Goal: Task Accomplishment & Management: Manage account settings

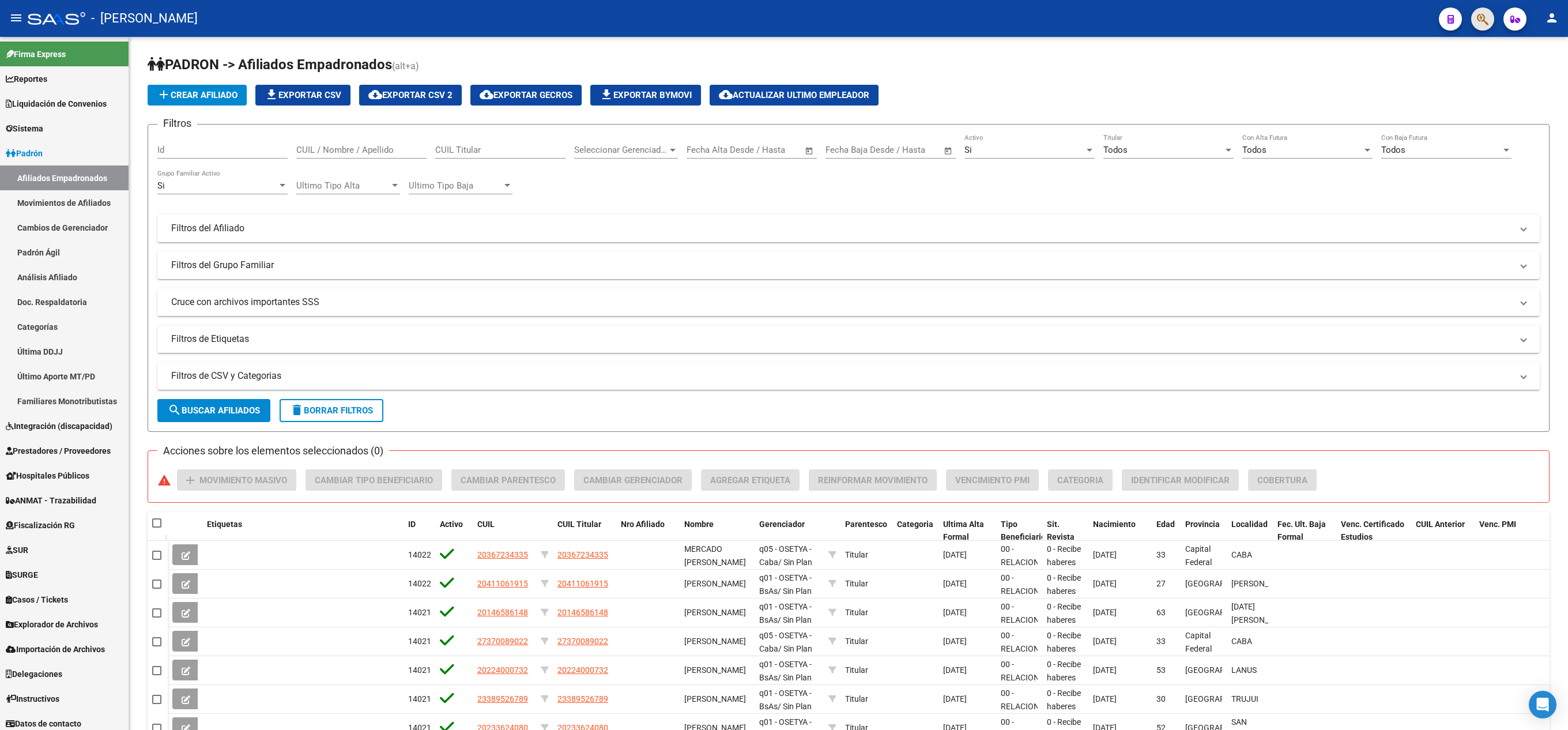
click at [781, 10] on span "button" at bounding box center [1482, 20] width 12 height 24
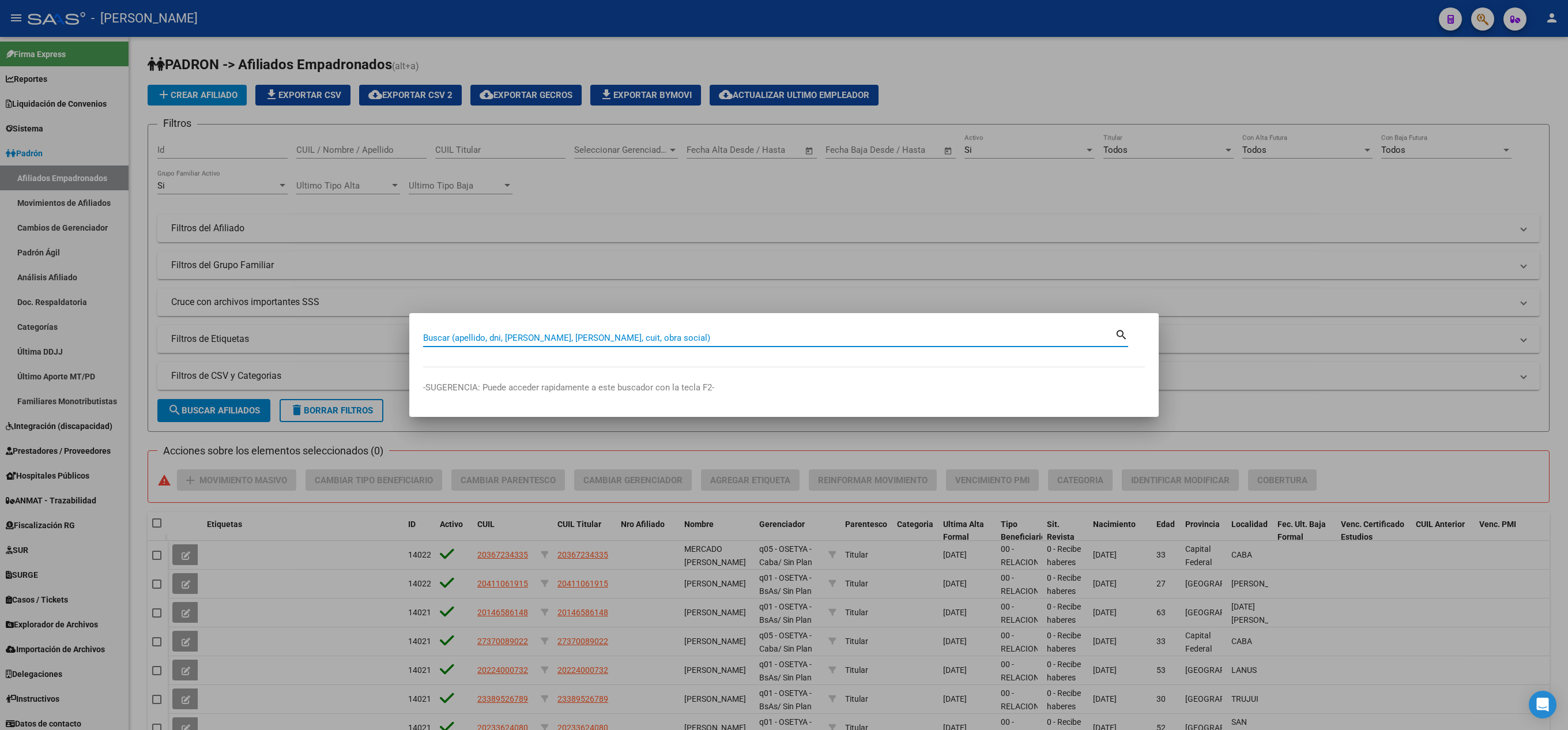
type input "3"
type input "27363157691"
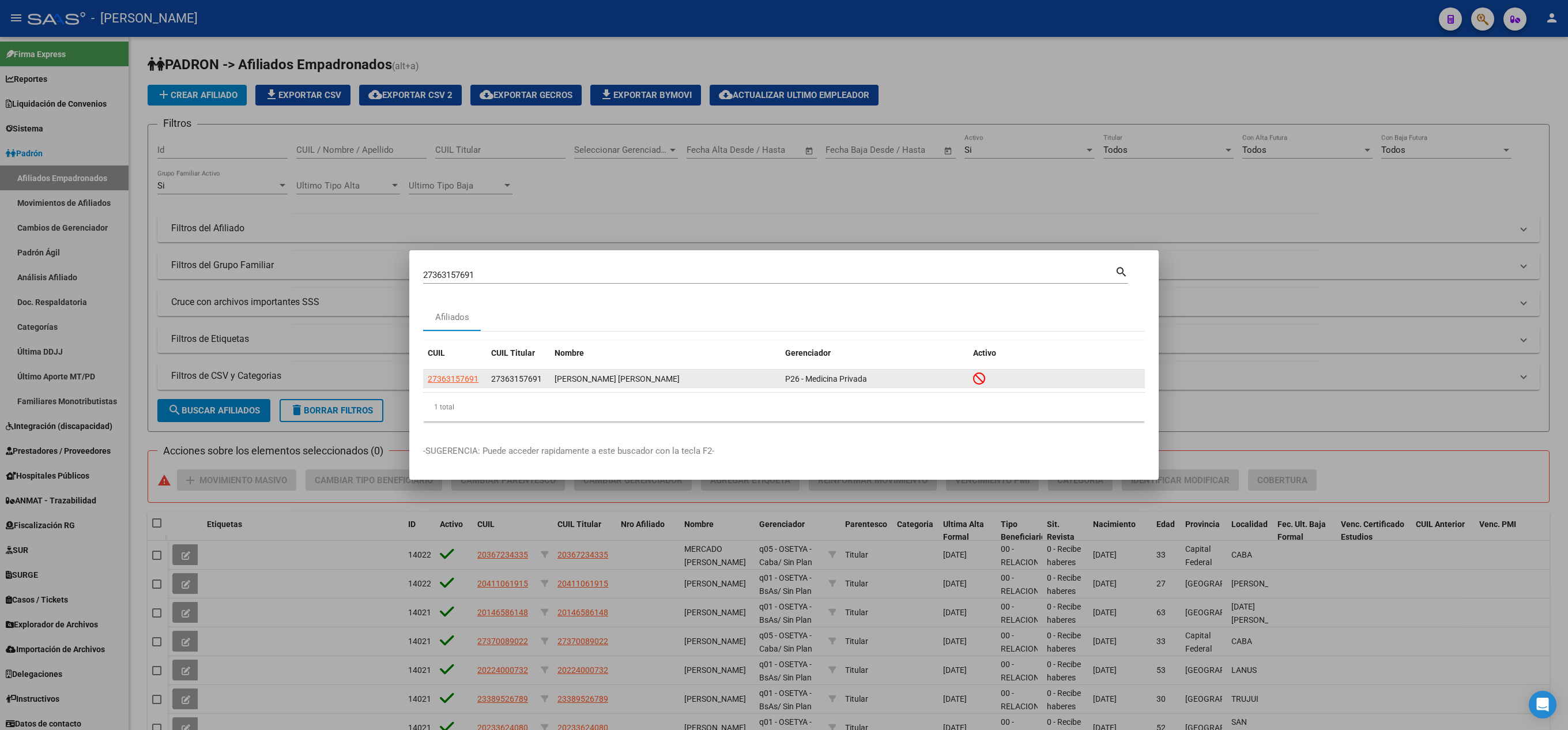
click at [473, 387] on datatable-body-cell "27363157691" at bounding box center [454, 378] width 64 height 18
click at [465, 379] on span "27363157691" at bounding box center [453, 378] width 51 height 9
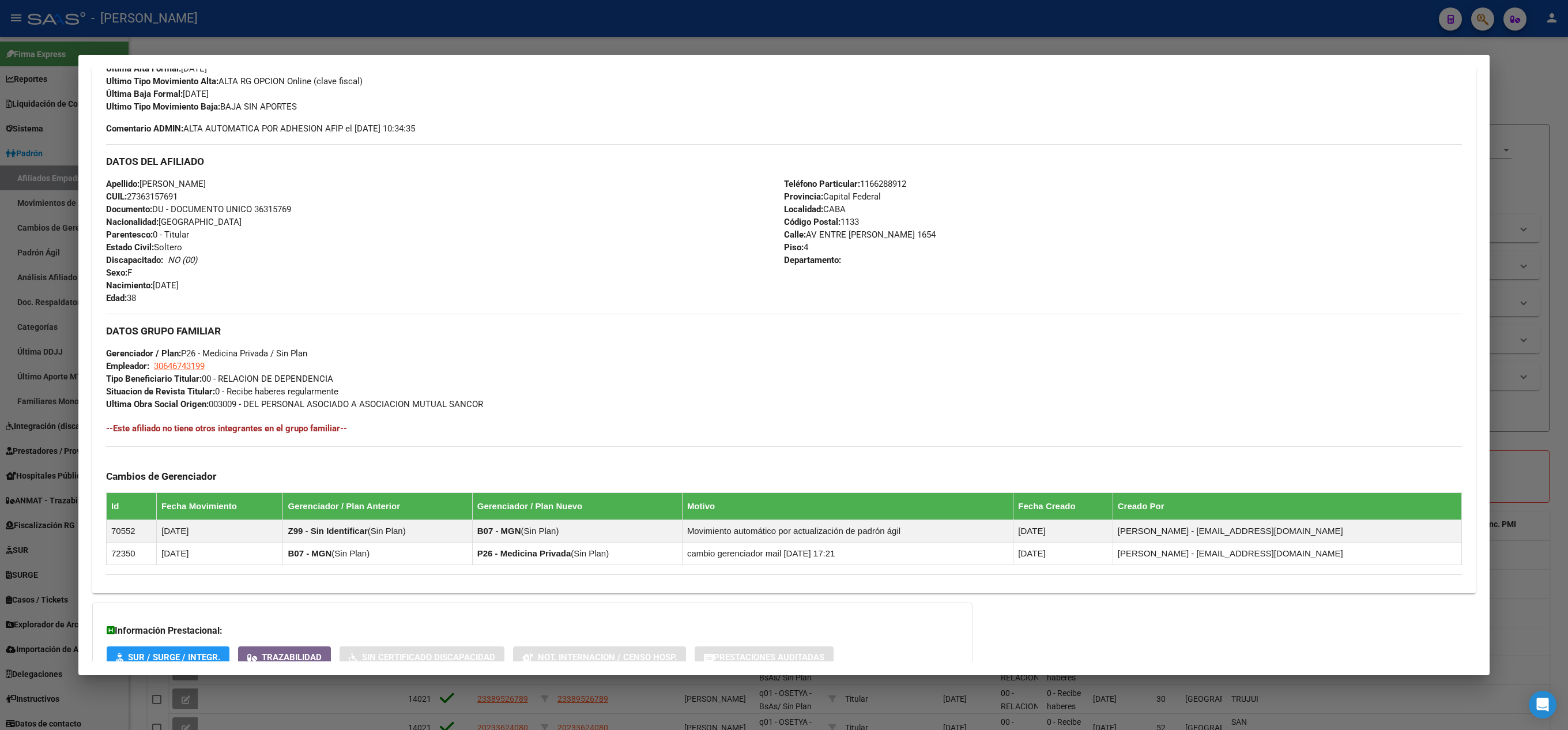
scroll to position [422, 0]
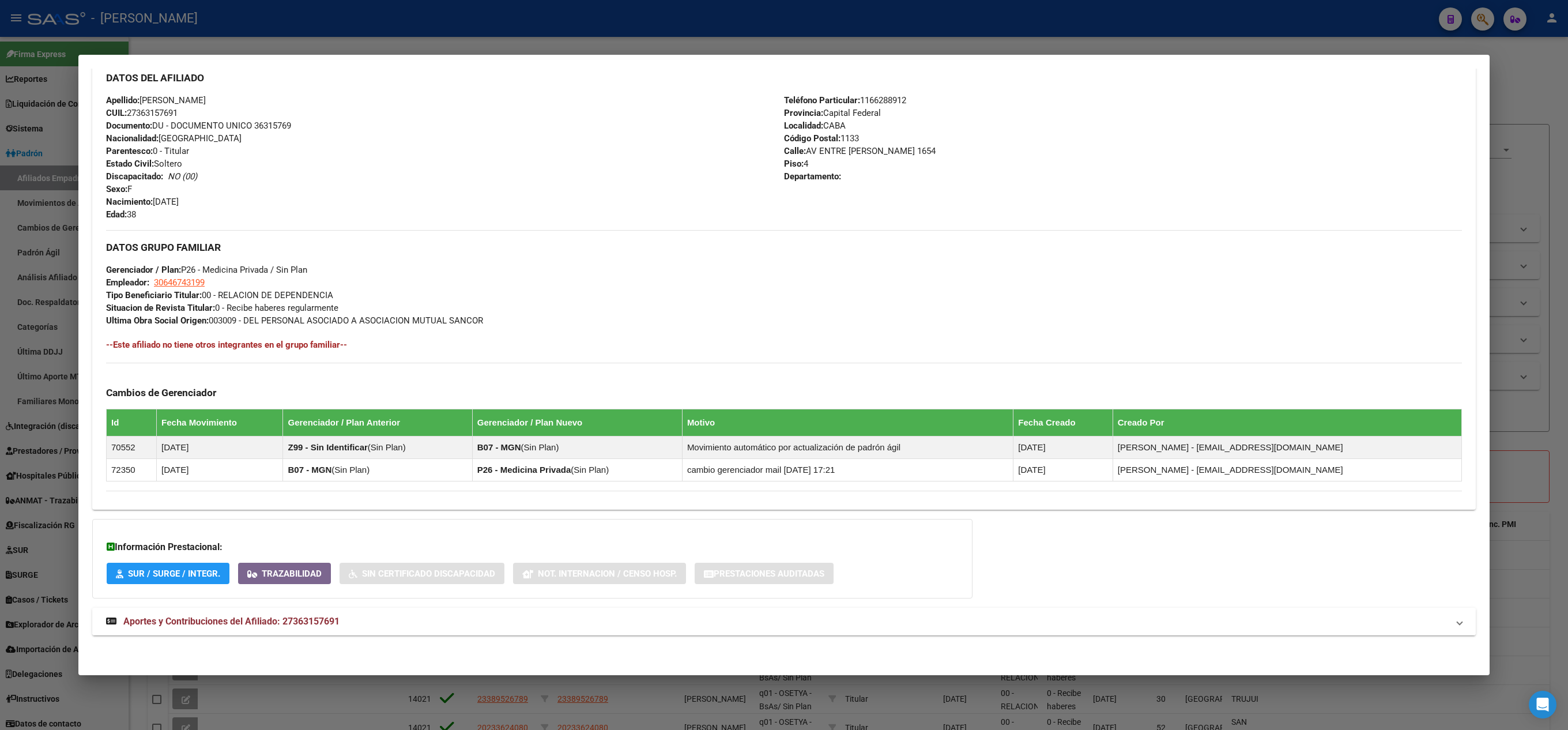
click at [285, 617] on span "Aportes y Contribuciones del Afiliado: 27363157691" at bounding box center [231, 621] width 216 height 11
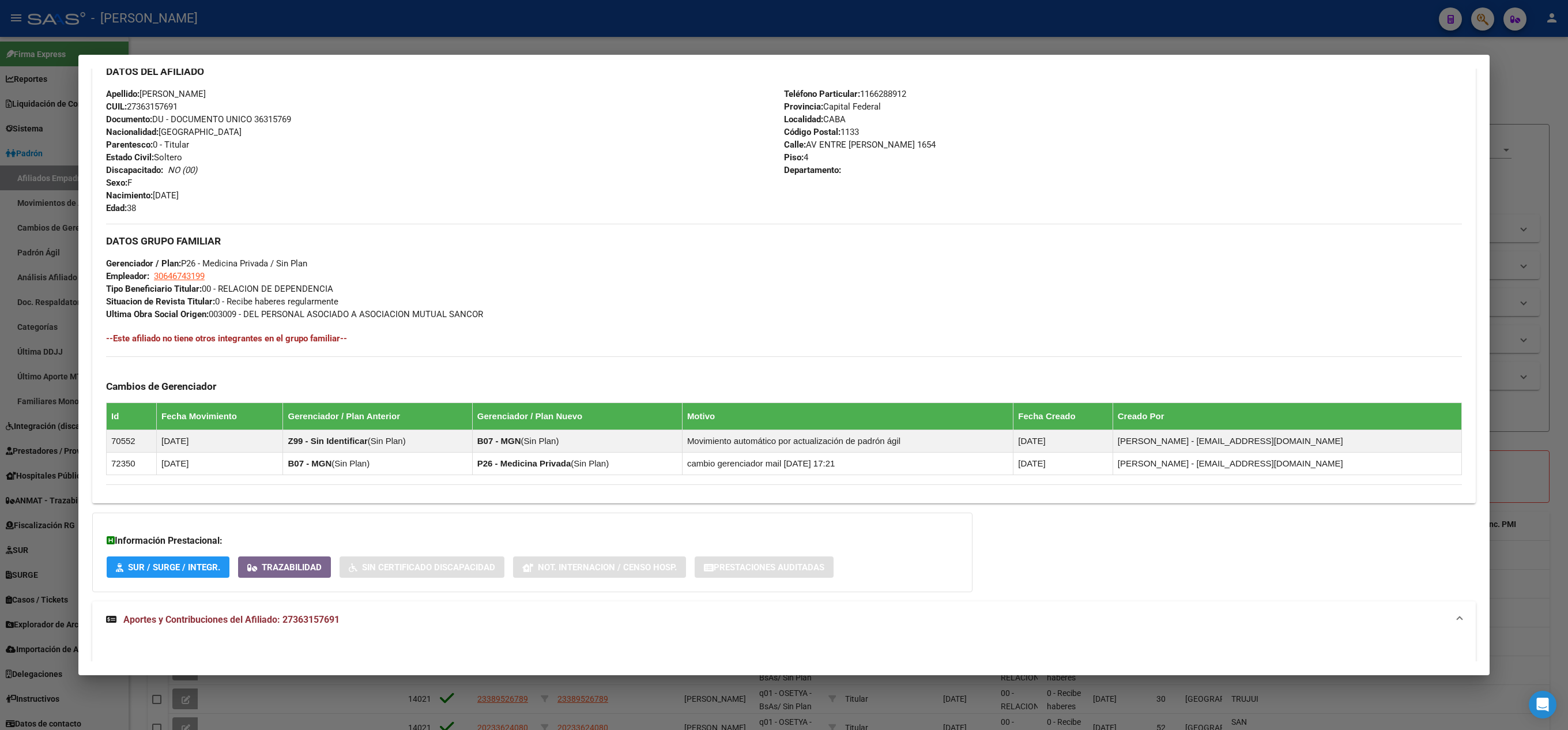
scroll to position [816, 0]
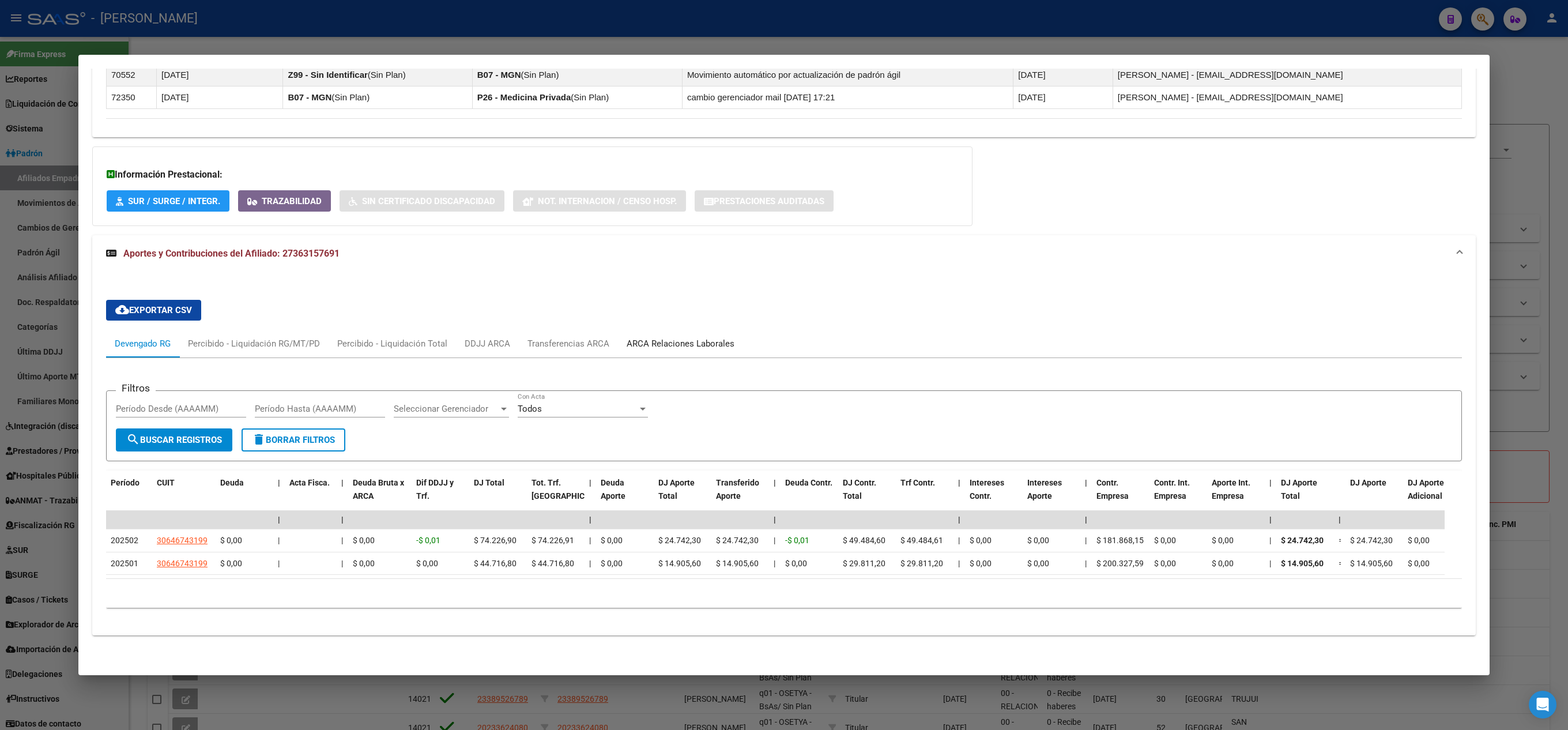
click at [712, 337] on div "ARCA Relaciones Laborales" at bounding box center [680, 343] width 108 height 13
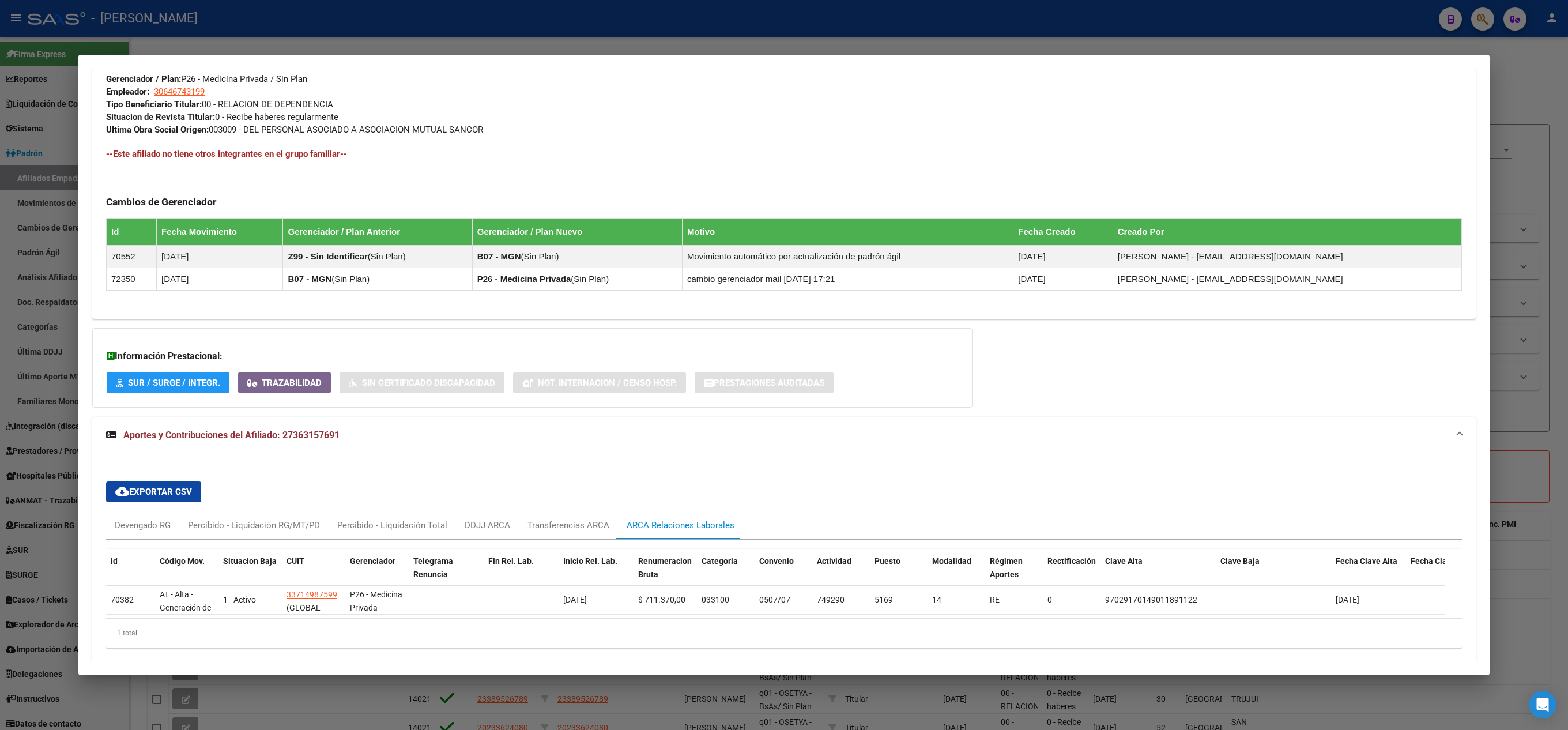
scroll to position [672, 0]
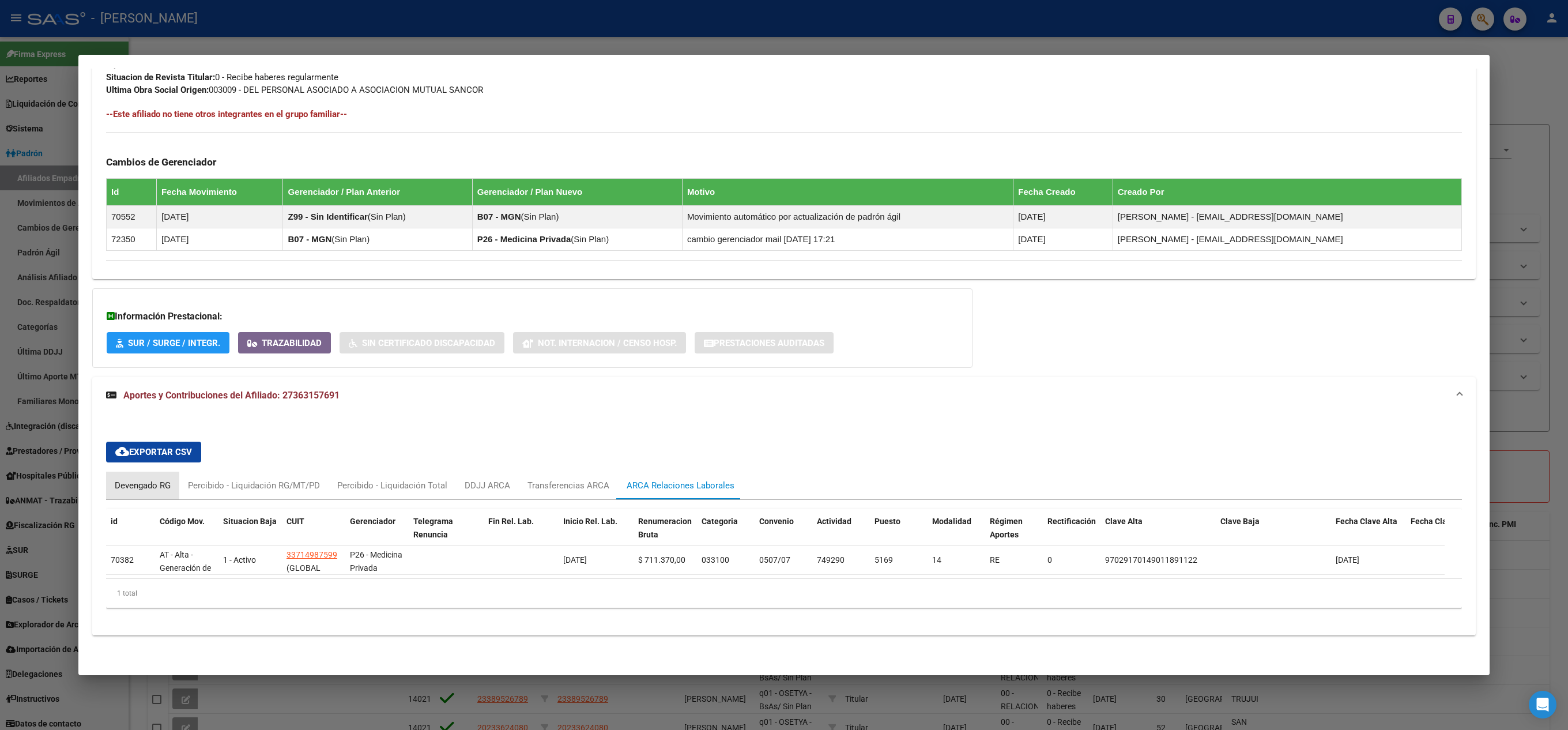
click at [166, 479] on div "Devengado RG" at bounding box center [142, 485] width 56 height 13
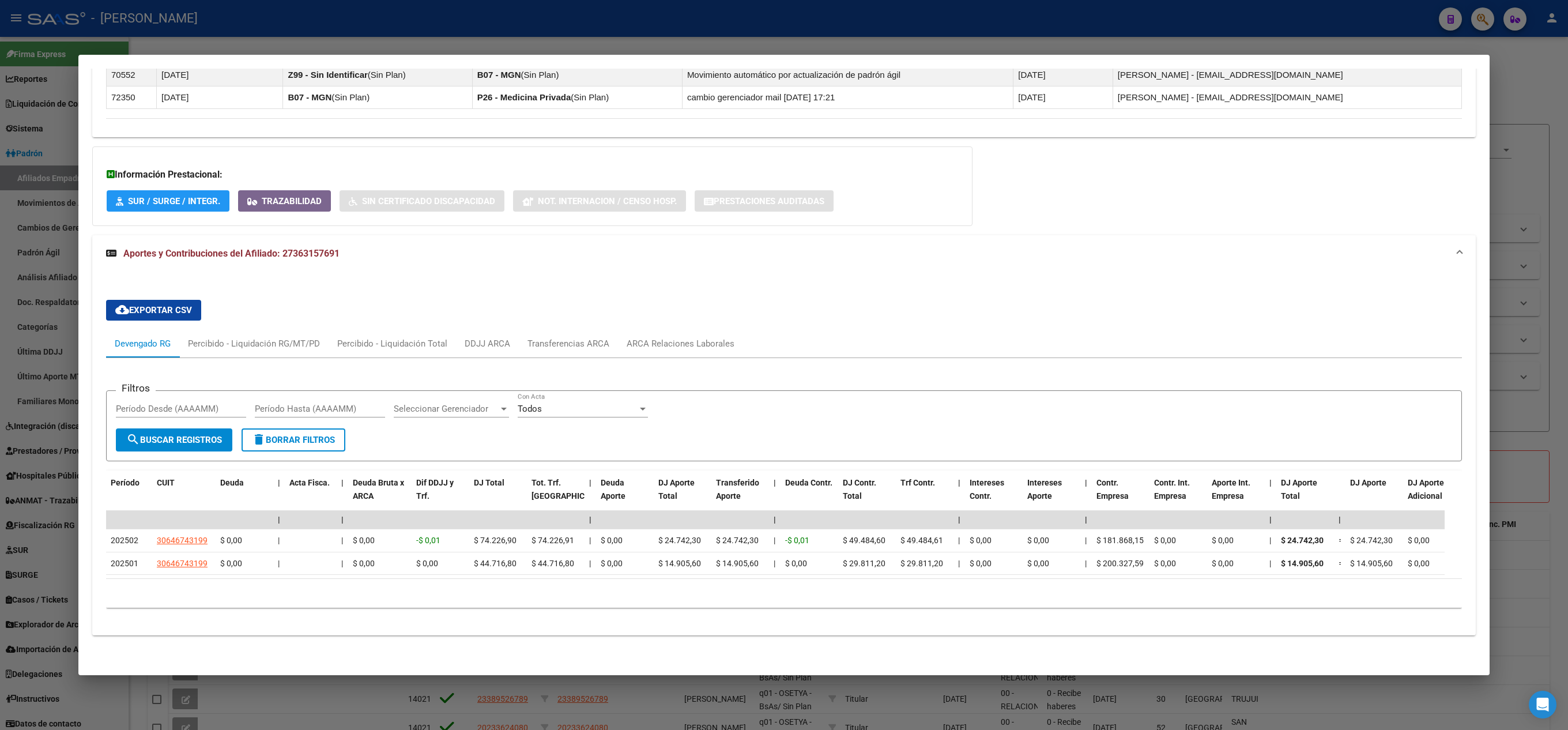
scroll to position [816, 0]
click at [649, 330] on div "ARCA Relaciones Laborales" at bounding box center [681, 343] width 125 height 28
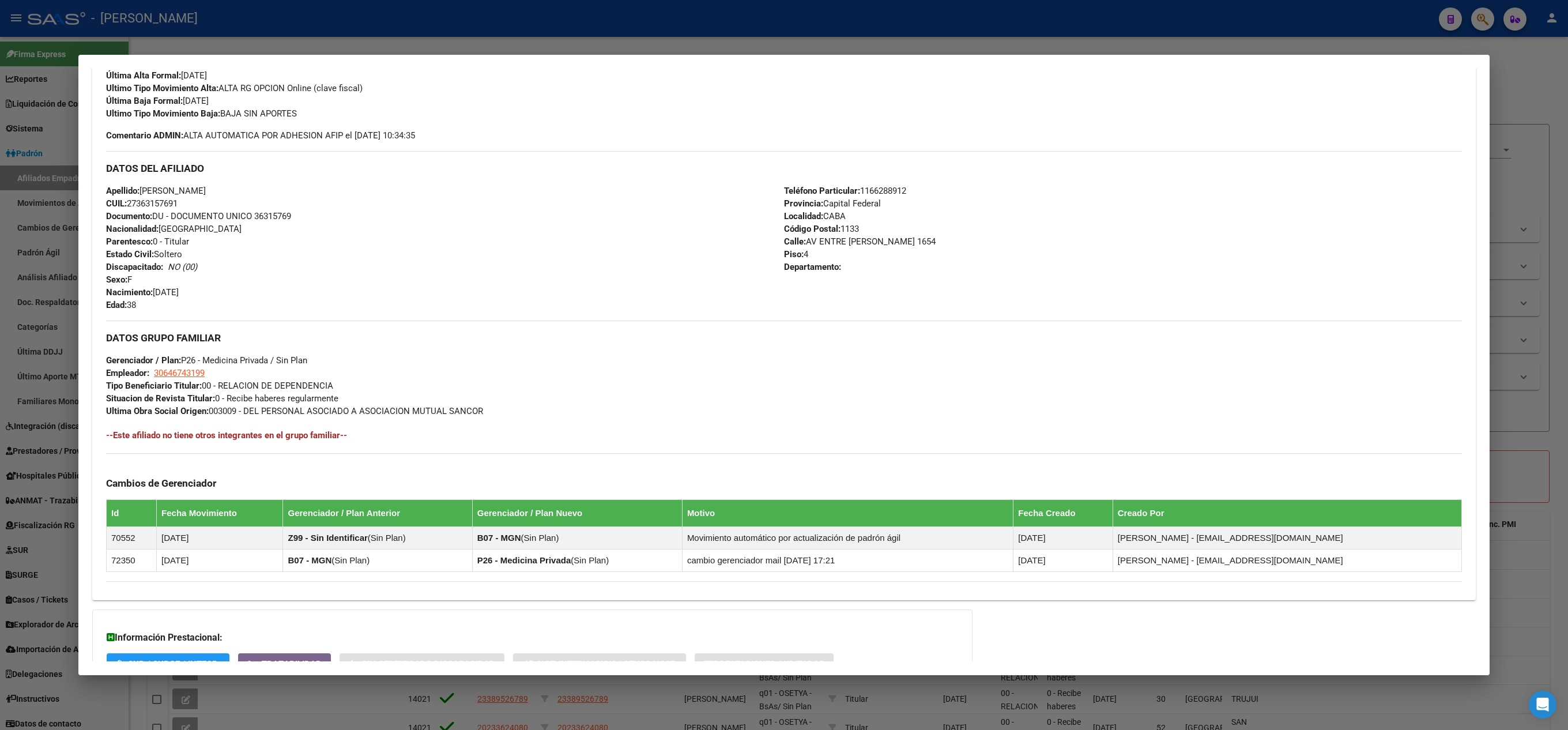
scroll to position [0, 0]
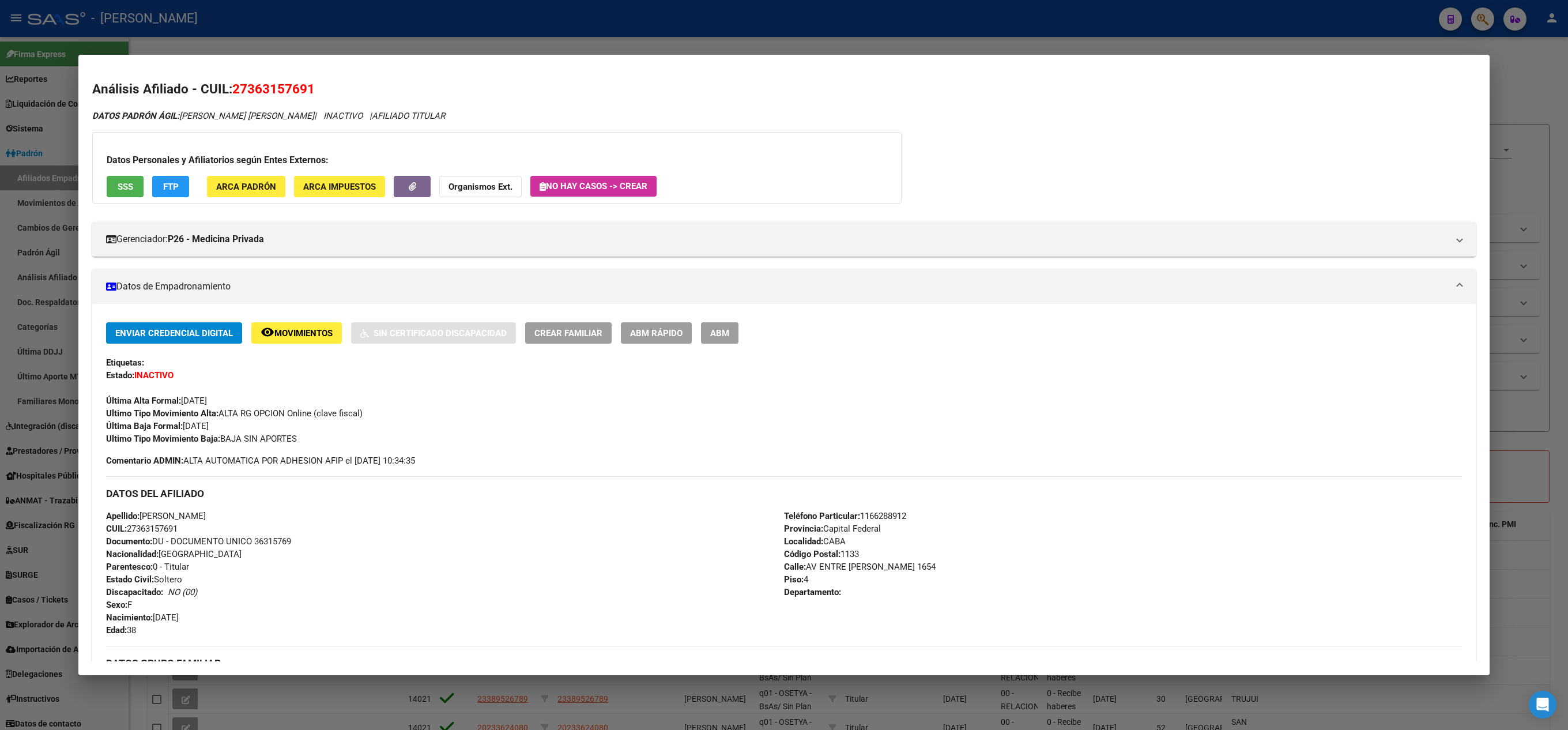
click at [281, 84] on span "27363157691" at bounding box center [273, 89] width 82 height 15
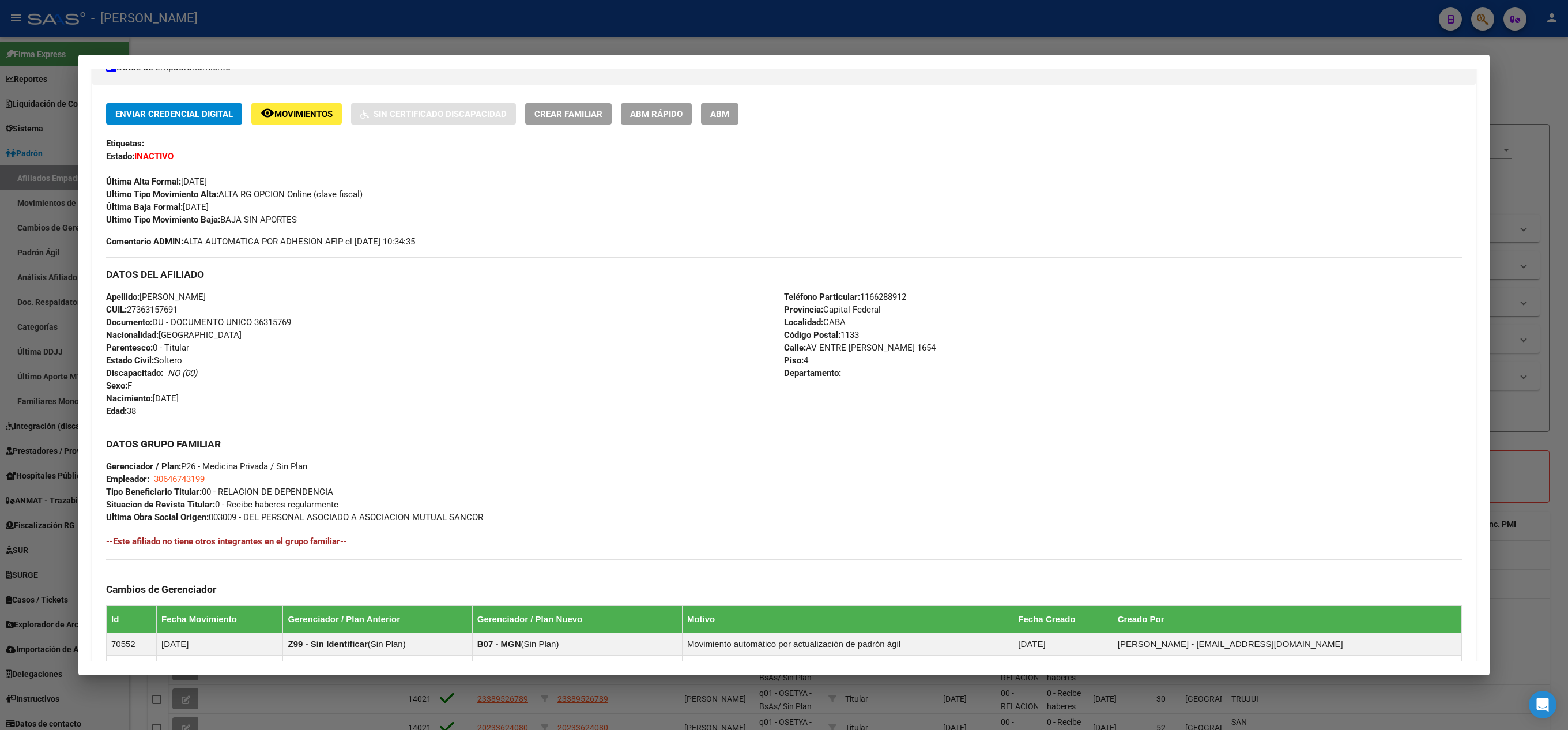
scroll to position [210, 0]
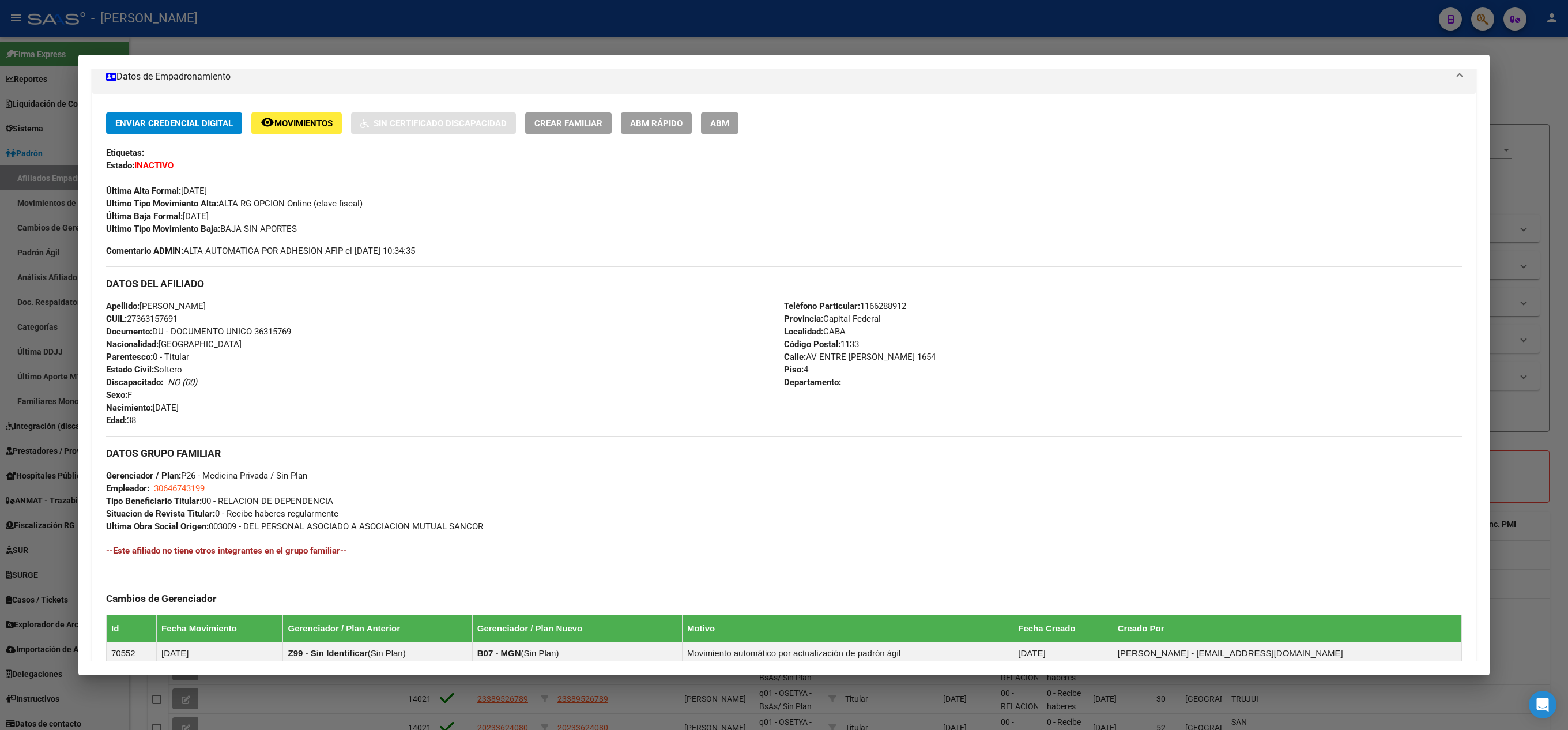
click at [726, 138] on div "Enviar Credencial Digital remove_red_eye Movimientos Sin Certificado Discapacid…" at bounding box center [783, 174] width 1355 height 123
click at [726, 122] on span "ABM" at bounding box center [720, 123] width 19 height 10
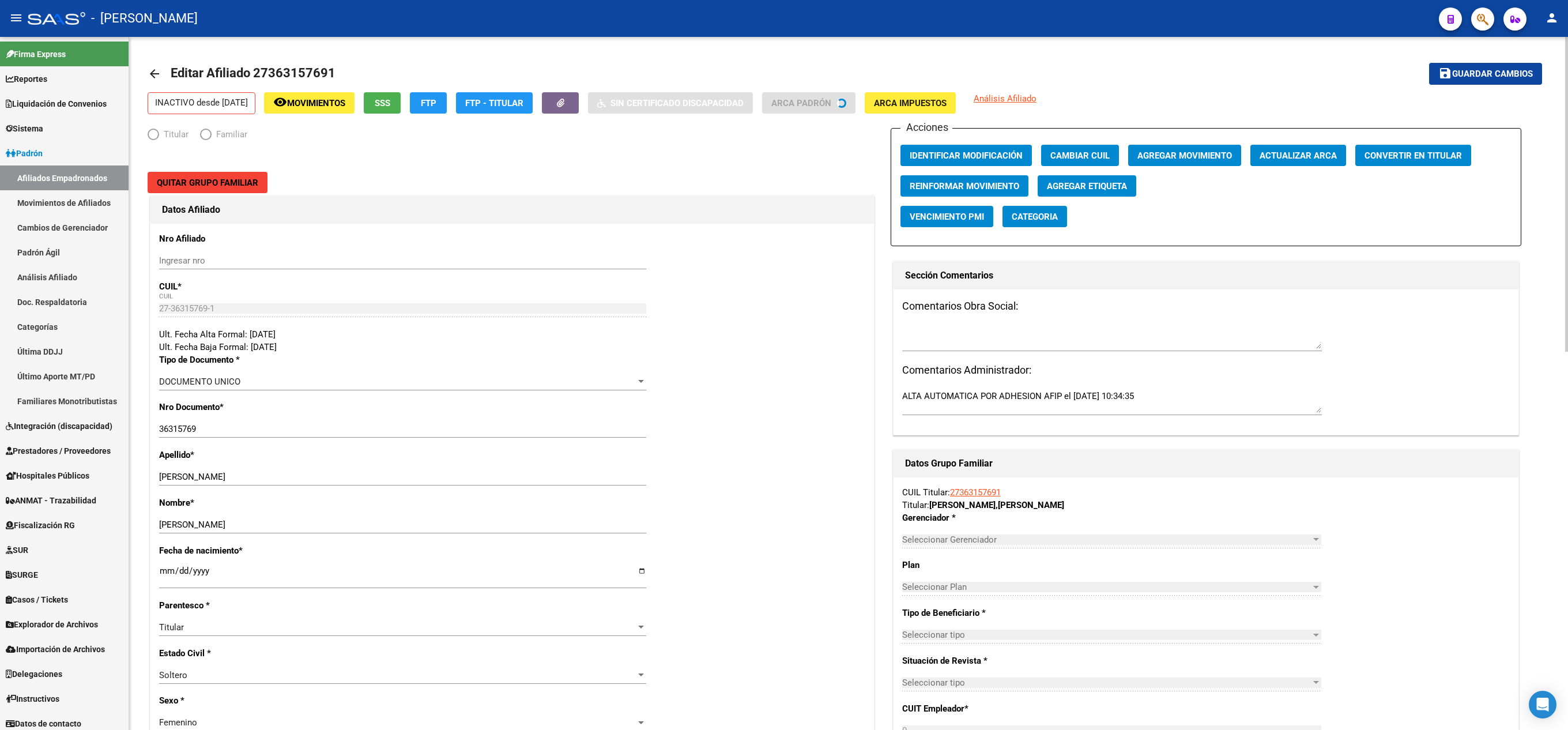
radio input "true"
type input "30-64674319-9"
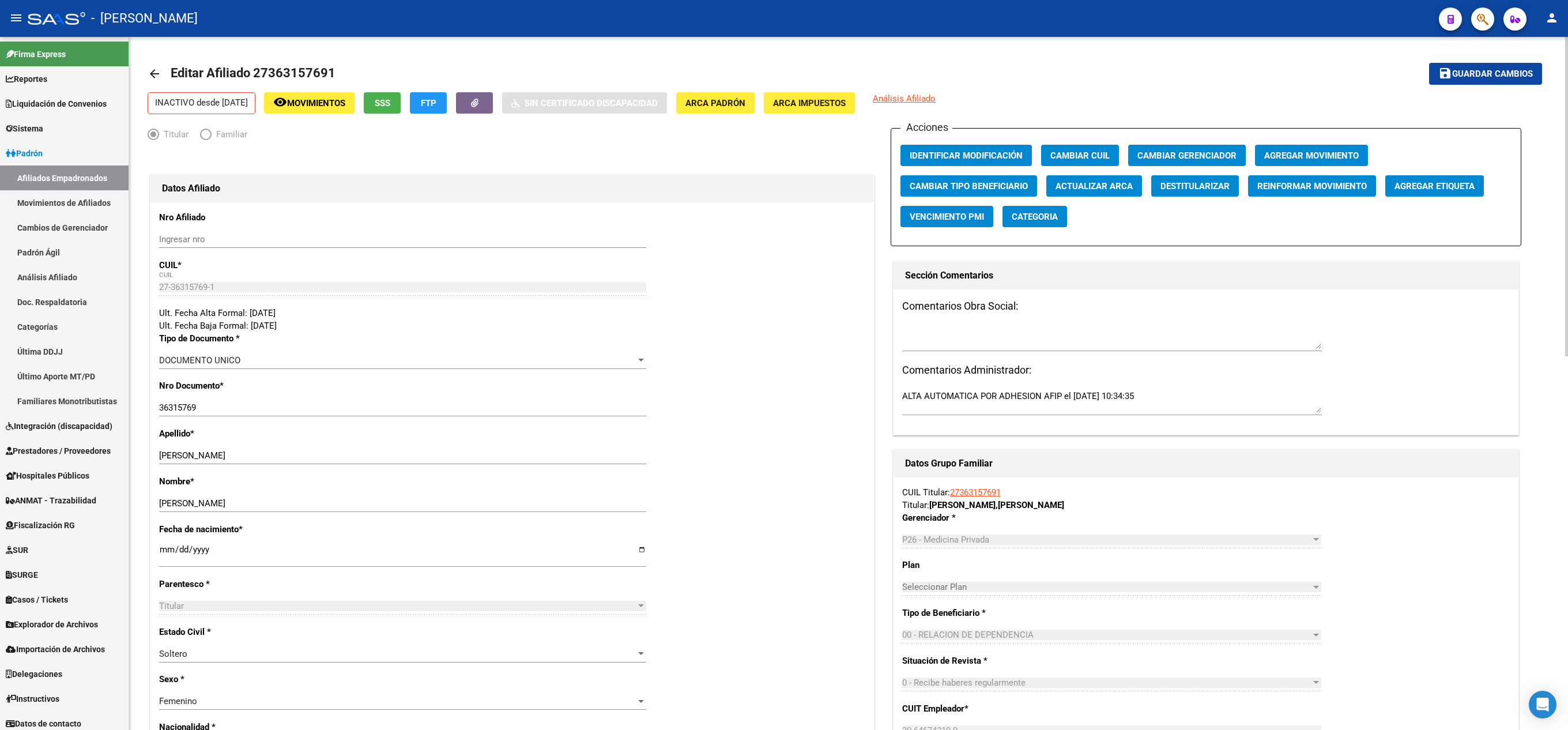
drag, startPoint x: 268, startPoint y: 71, endPoint x: 324, endPoint y: 68, distance: 56.1
click at [324, 68] on span "Editar Afiliado 27363157691" at bounding box center [253, 73] width 164 height 14
copy span "36315769"
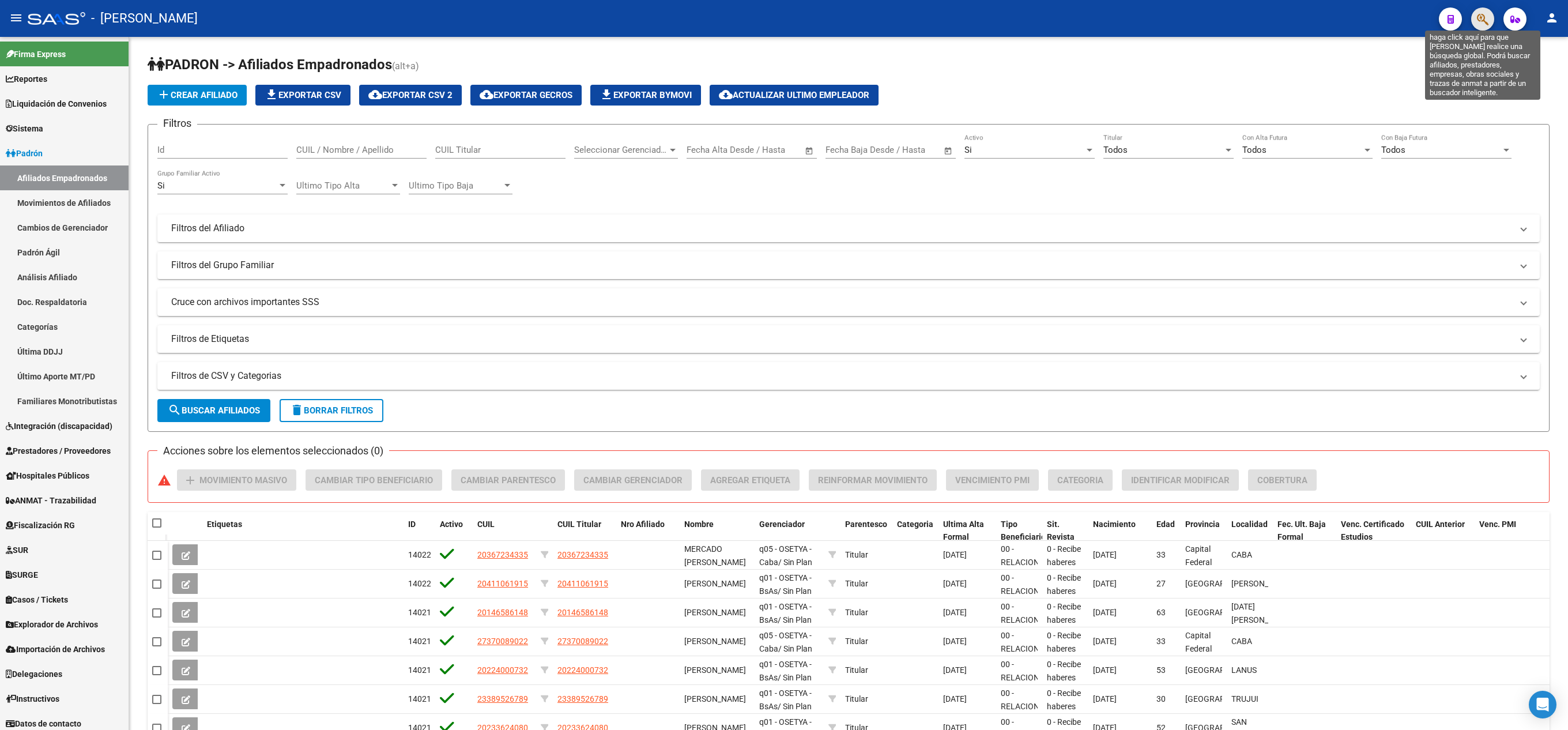
click at [781, 23] on icon "button" at bounding box center [1482, 20] width 12 height 14
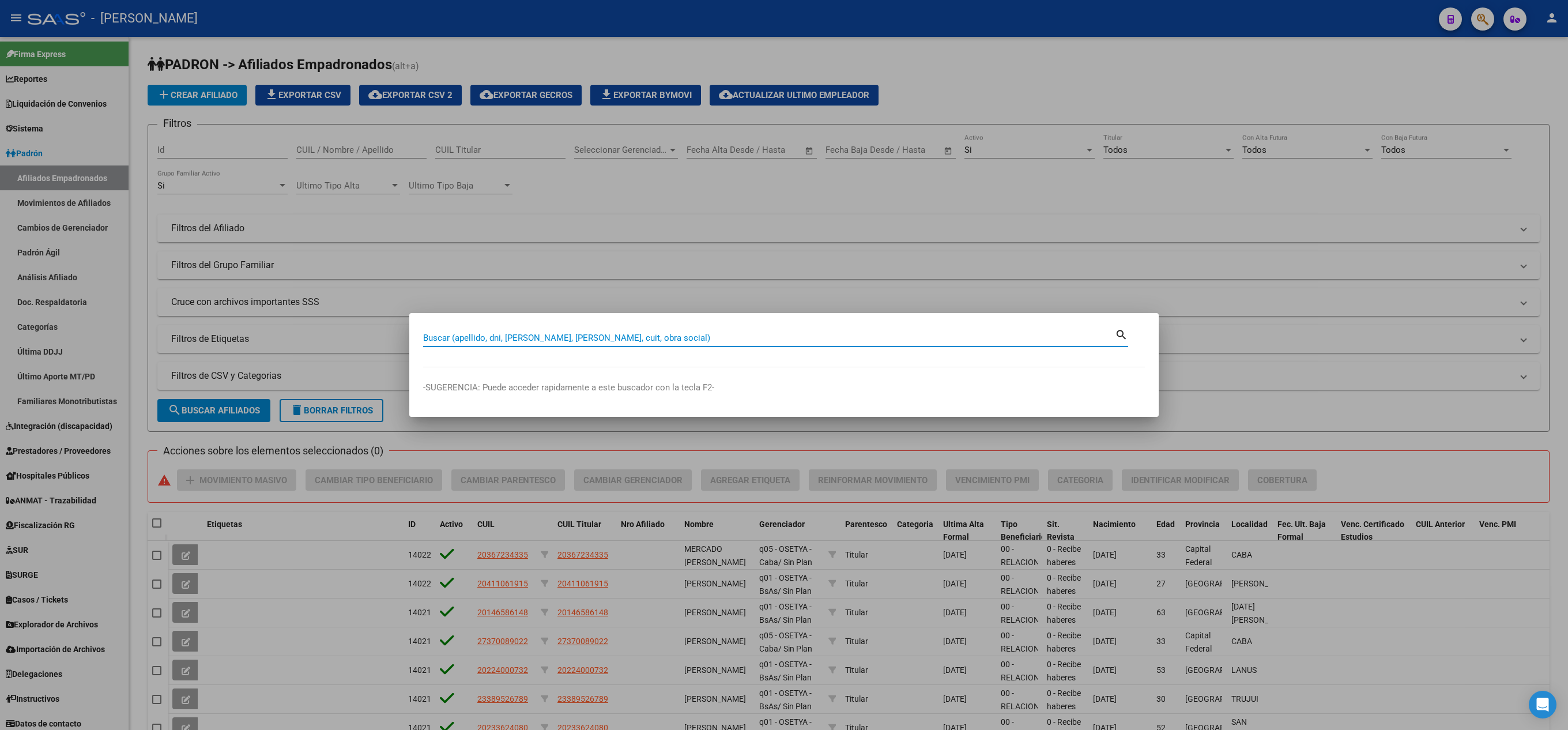
paste input "36315769"
type input "36315769"
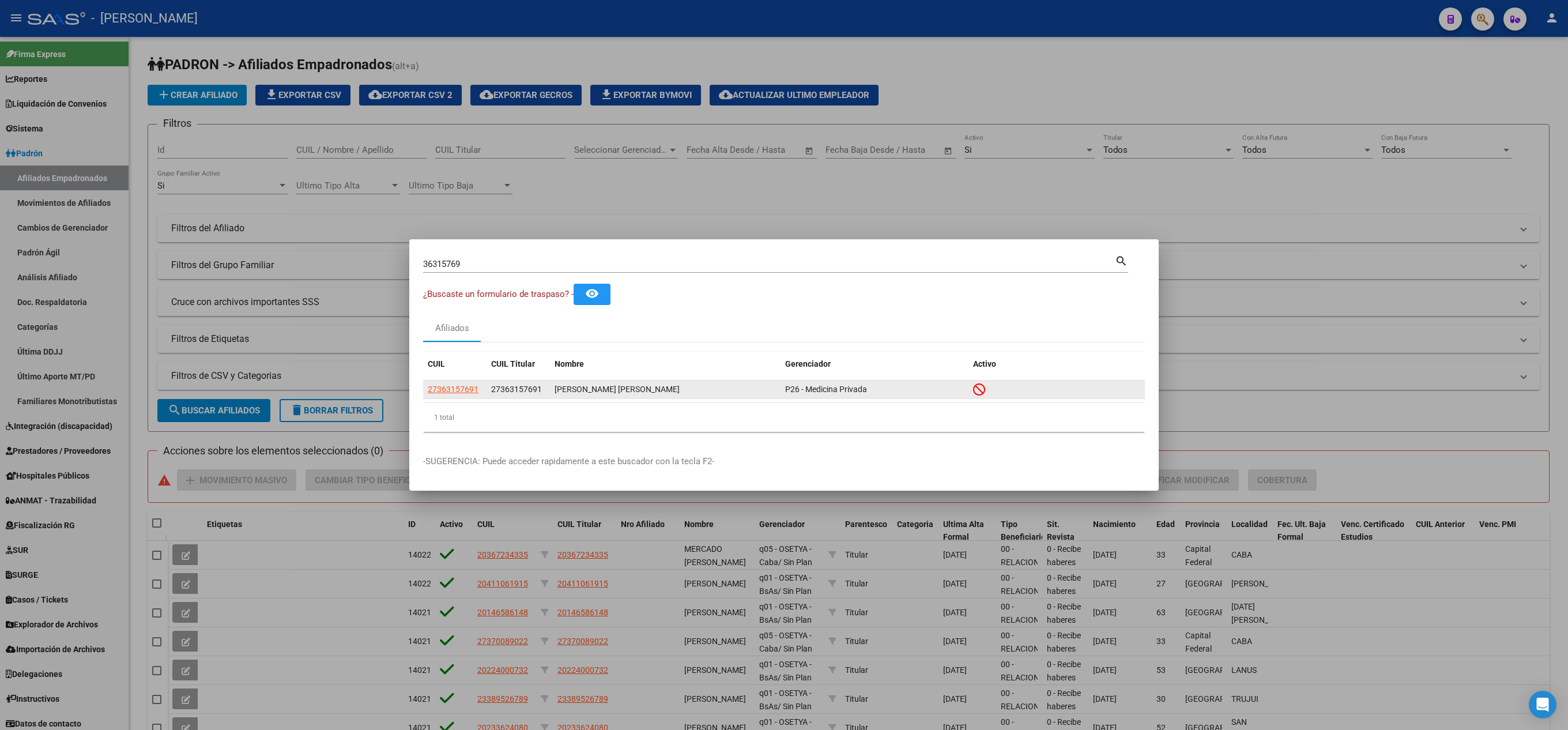
click at [432, 383] on app-link-go-to "27363157691" at bounding box center [453, 390] width 51 height 14
click at [441, 385] on span "27363157691" at bounding box center [453, 389] width 51 height 9
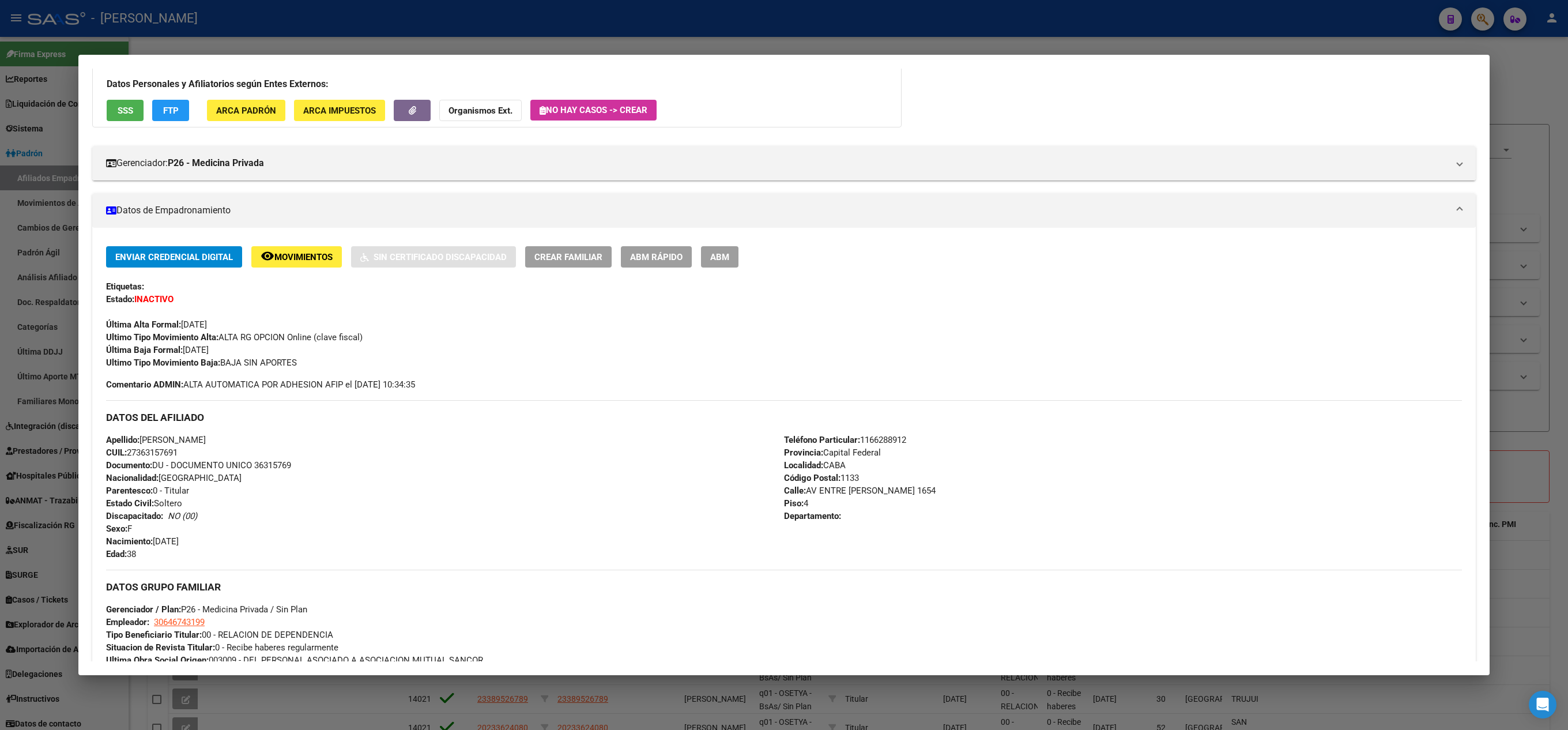
scroll to position [422, 0]
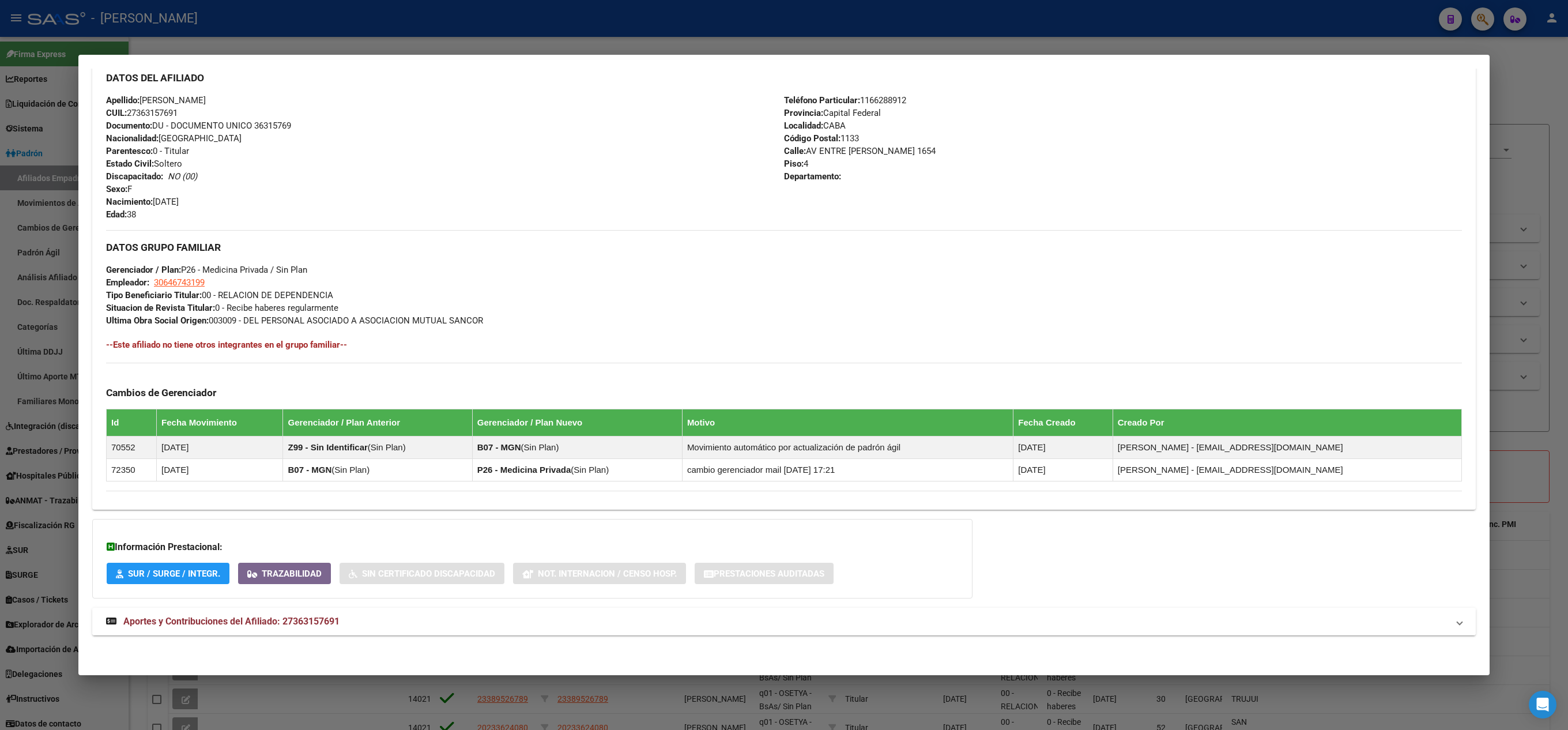
click at [449, 622] on mat-panel-title "Aportes y Contribuciones del Afiliado: 27363157691" at bounding box center [776, 621] width 1342 height 14
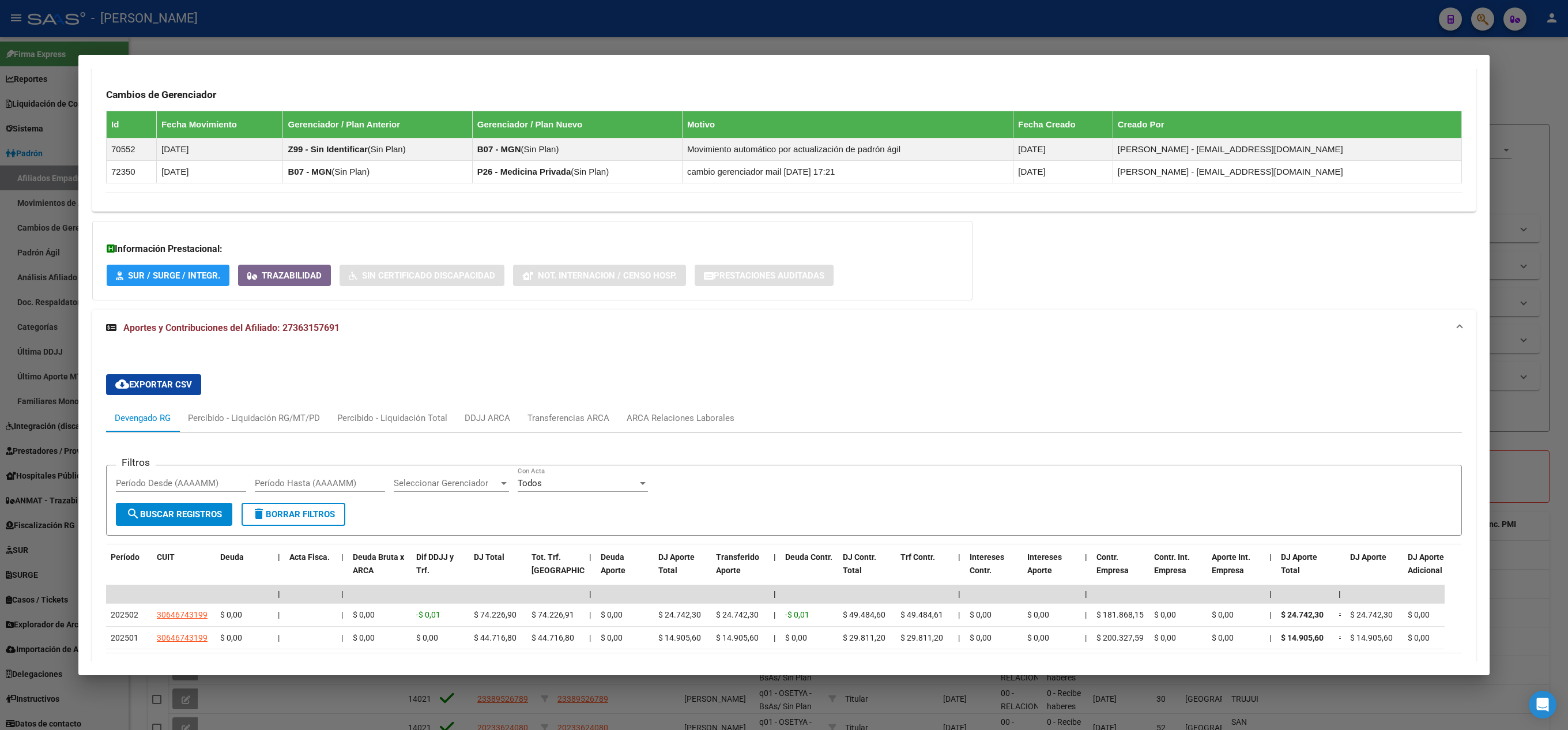
scroll to position [816, 0]
